Goal: Transaction & Acquisition: Purchase product/service

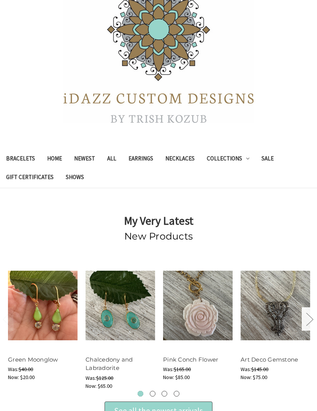
scroll to position [64, 0]
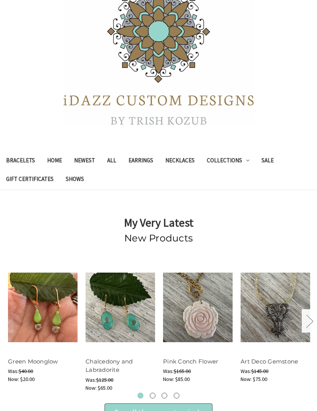
click at [19, 157] on link "Bracelets" at bounding box center [20, 161] width 41 height 19
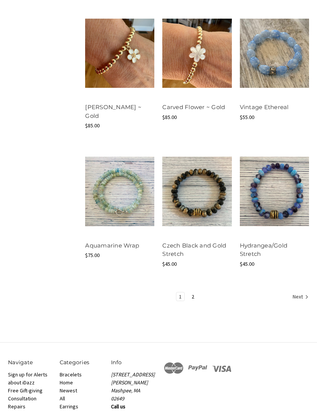
scroll to position [752, 0]
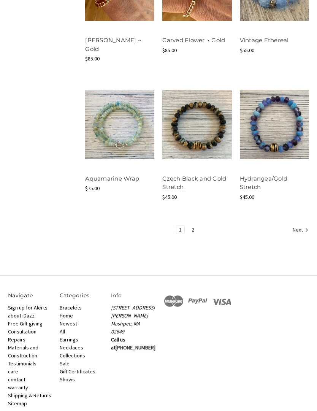
click at [297, 226] on link "Next" at bounding box center [299, 231] width 19 height 10
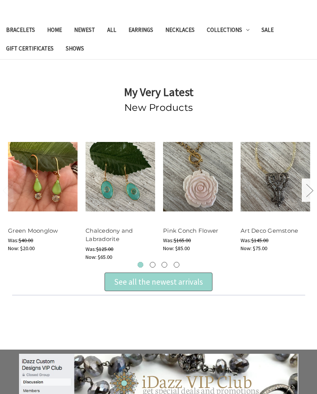
scroll to position [194, 0]
click at [310, 195] on button "Next" at bounding box center [309, 190] width 15 height 23
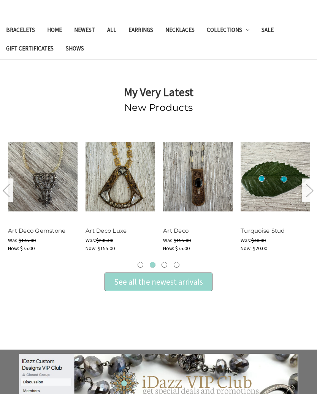
click at [310, 186] on button "Next" at bounding box center [309, 190] width 15 height 23
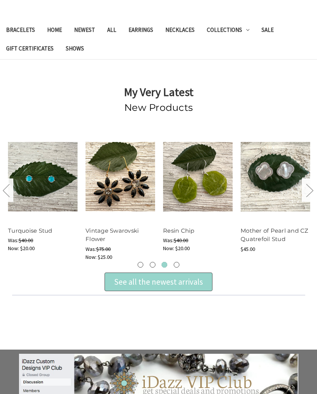
click at [315, 188] on button "Next" at bounding box center [309, 190] width 15 height 23
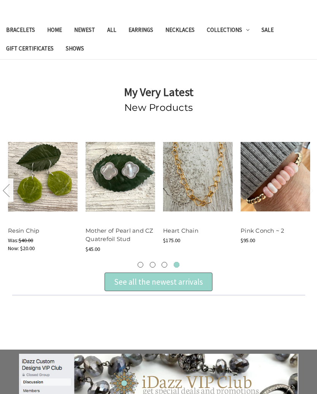
click at [185, 281] on div "See all the newest arrivals" at bounding box center [158, 282] width 89 height 12
